Goal: Subscribe to service/newsletter

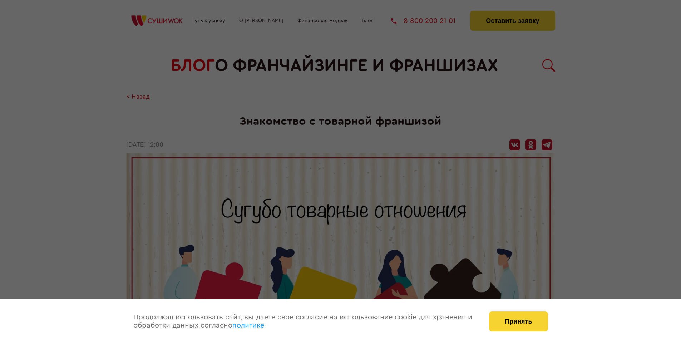
scroll to position [672, 0]
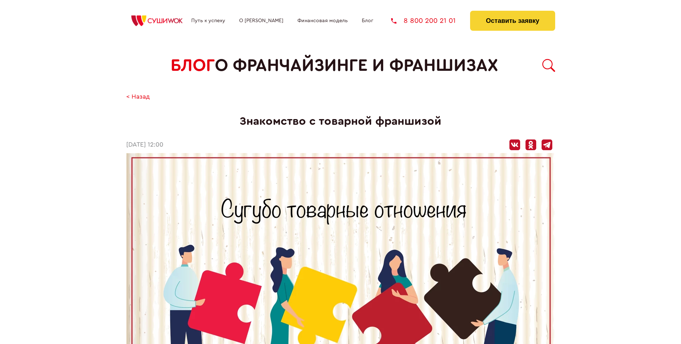
scroll to position [672, 0]
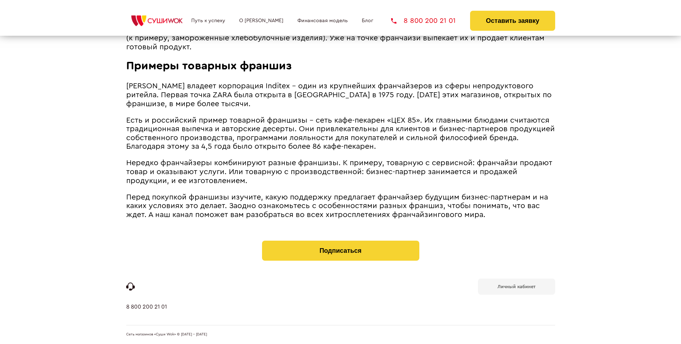
click at [516, 286] on b "Личный кабинет" at bounding box center [517, 286] width 38 height 5
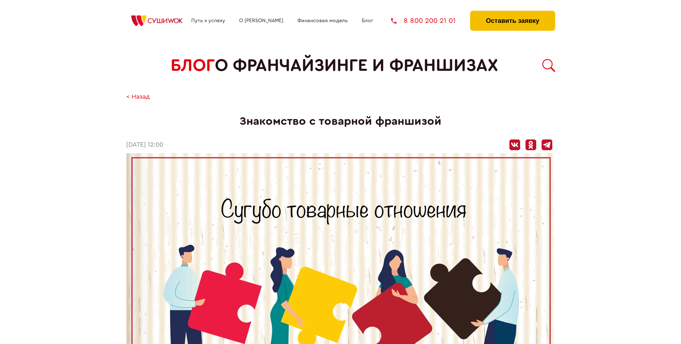
click at [513, 13] on button "Оставить заявку" at bounding box center [512, 21] width 85 height 20
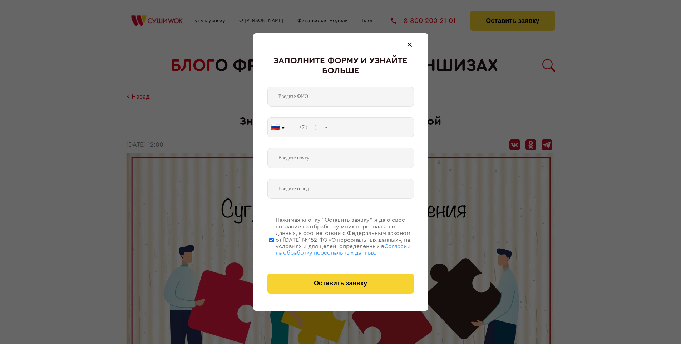
click at [332, 249] on span "Согласии на обработку персональных данных" at bounding box center [343, 250] width 135 height 12
click at [274, 249] on input "Нажимая кнопку “Оставить заявку”, я даю свое согласие на обработку моих персона…" at bounding box center [271, 239] width 5 height 57
checkbox input "false"
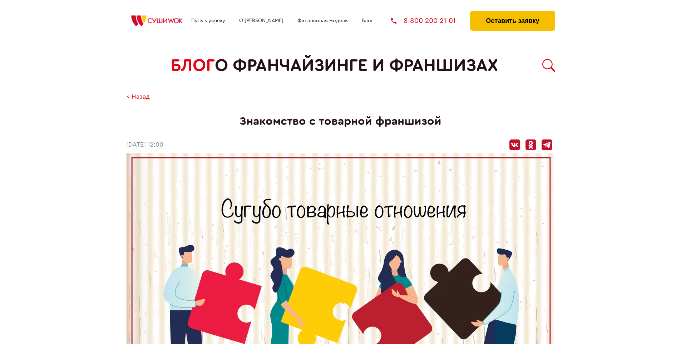
click at [513, 13] on button "Оставить заявку" at bounding box center [512, 21] width 85 height 20
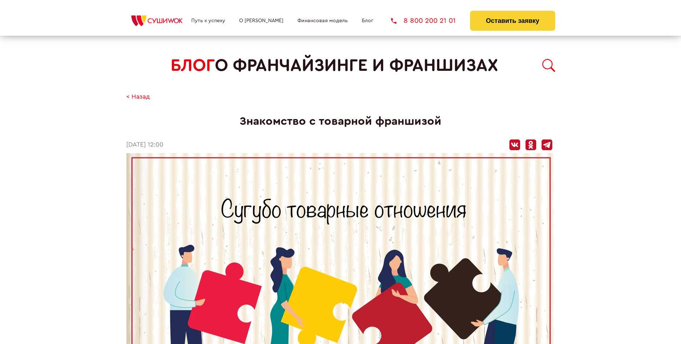
scroll to position [672, 0]
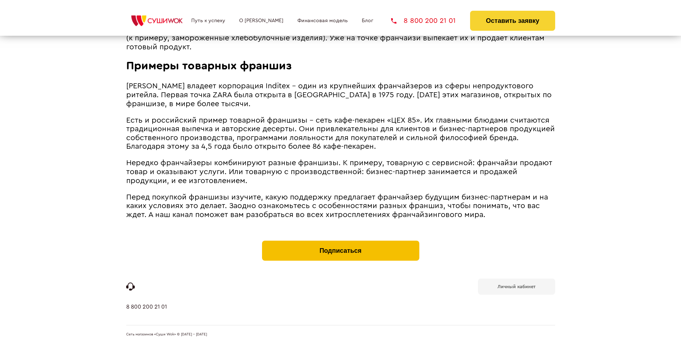
click at [340, 242] on button "Подписаться" at bounding box center [340, 251] width 157 height 20
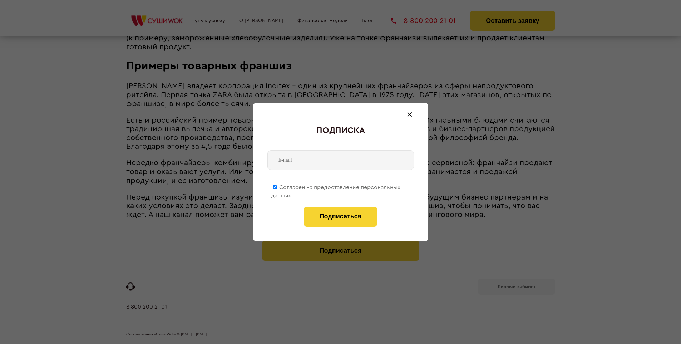
click at [336, 186] on span "Согласен на предоставление персональных данных" at bounding box center [335, 192] width 129 height 14
click at [278, 186] on input "Согласен на предоставление персональных данных" at bounding box center [275, 187] width 5 height 5
checkbox input "false"
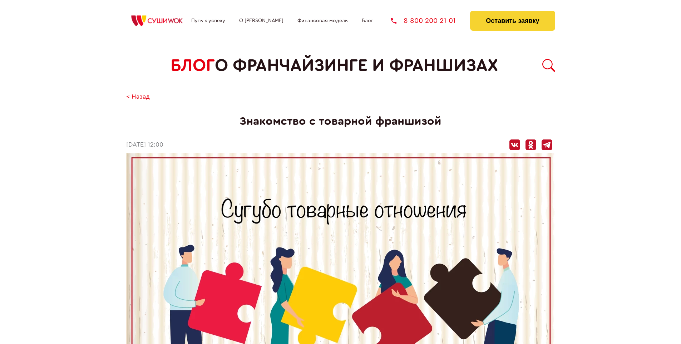
scroll to position [672, 0]
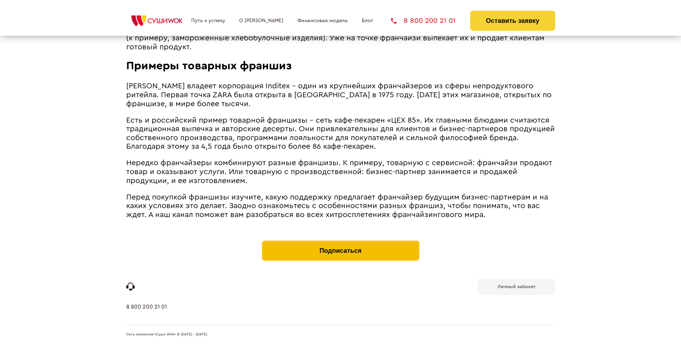
click at [340, 242] on button "Подписаться" at bounding box center [340, 251] width 157 height 20
